Goal: Find specific page/section: Find specific page/section

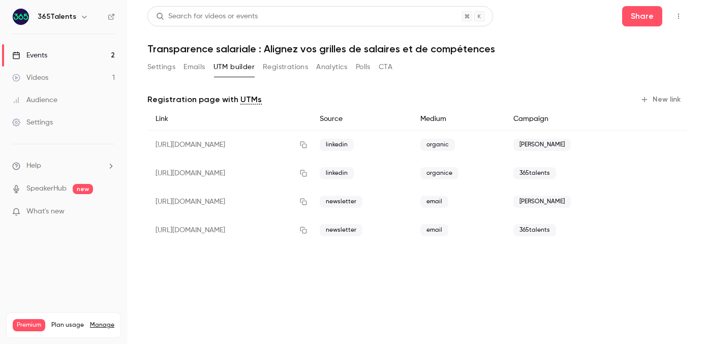
click at [56, 49] on link "Events 2" at bounding box center [63, 55] width 127 height 22
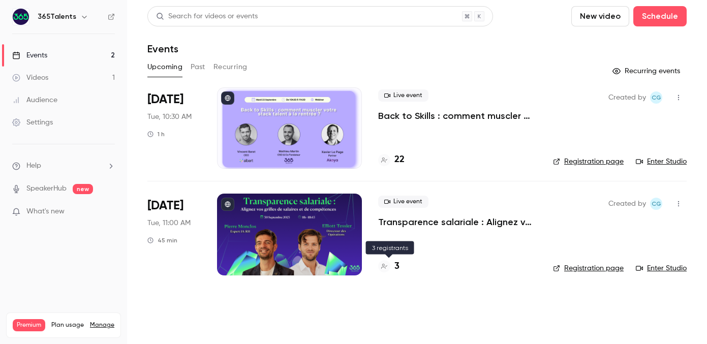
click at [397, 266] on h4 "3" at bounding box center [396, 267] width 5 height 14
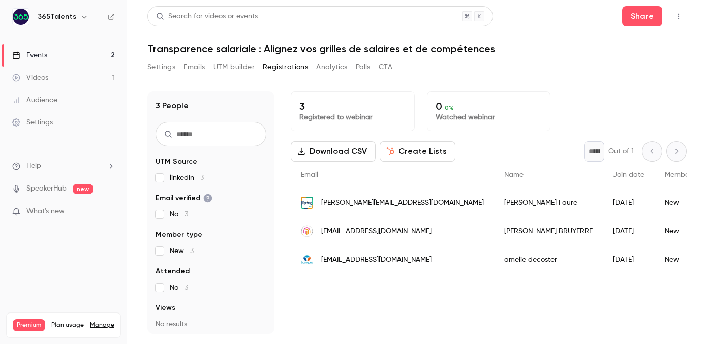
click at [74, 54] on link "Events 2" at bounding box center [63, 55] width 127 height 22
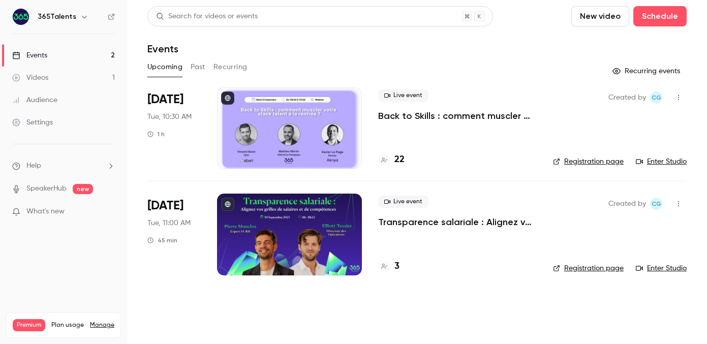
click at [313, 146] on div at bounding box center [289, 127] width 145 height 81
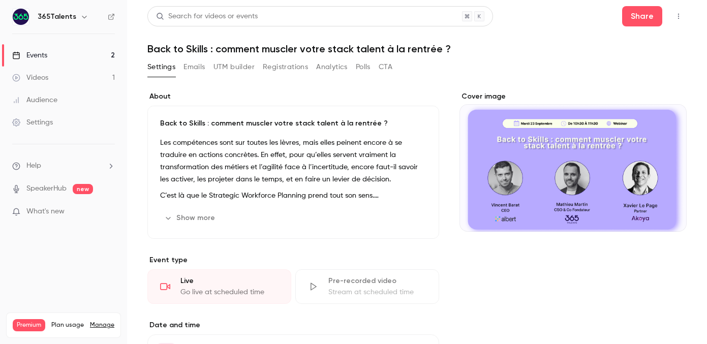
click at [72, 54] on link "Events 2" at bounding box center [63, 55] width 127 height 22
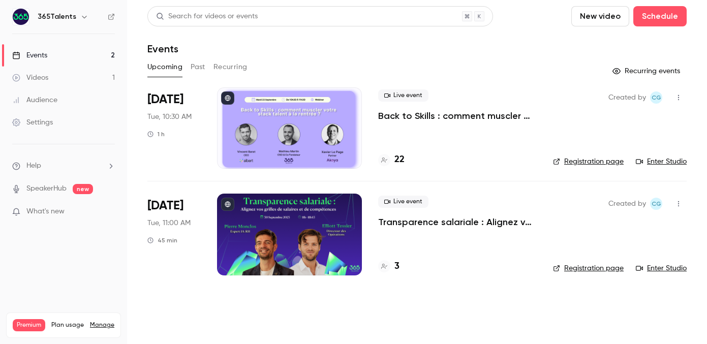
click at [395, 163] on h4 "22" at bounding box center [399, 160] width 10 height 14
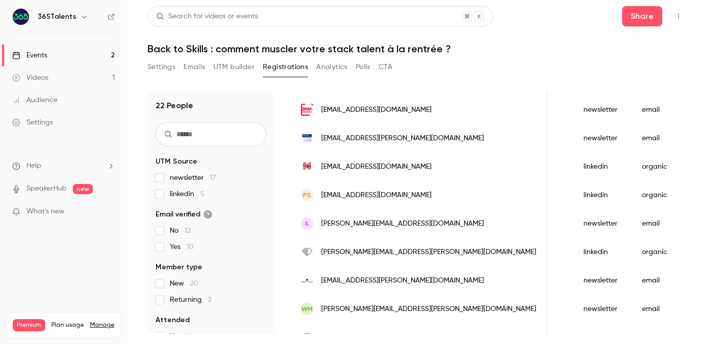
scroll to position [481, 0]
